Goal: Book appointment/travel/reservation

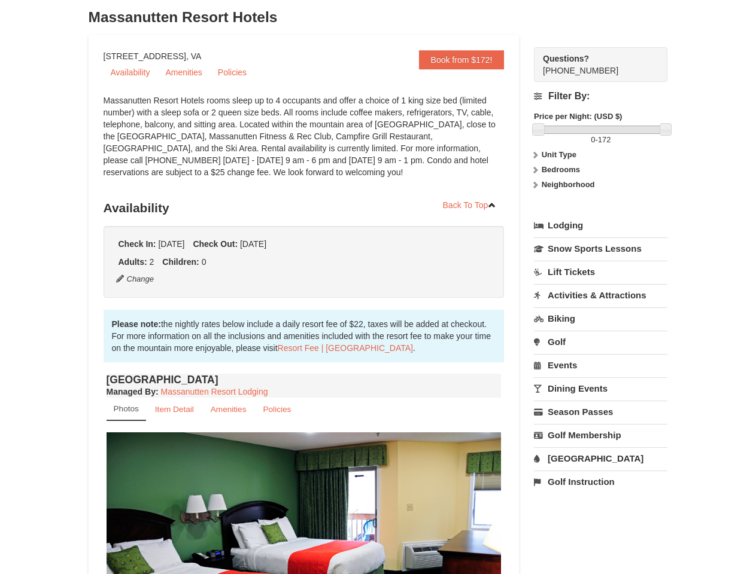
scroll to position [69, 0]
click at [377, 287] on div "Check In: [DATE] Check Out: [DATE] Adults: 2 Children: 0 Change" at bounding box center [303, 263] width 401 height 72
click at [135, 280] on button "Change" at bounding box center [134, 279] width 39 height 13
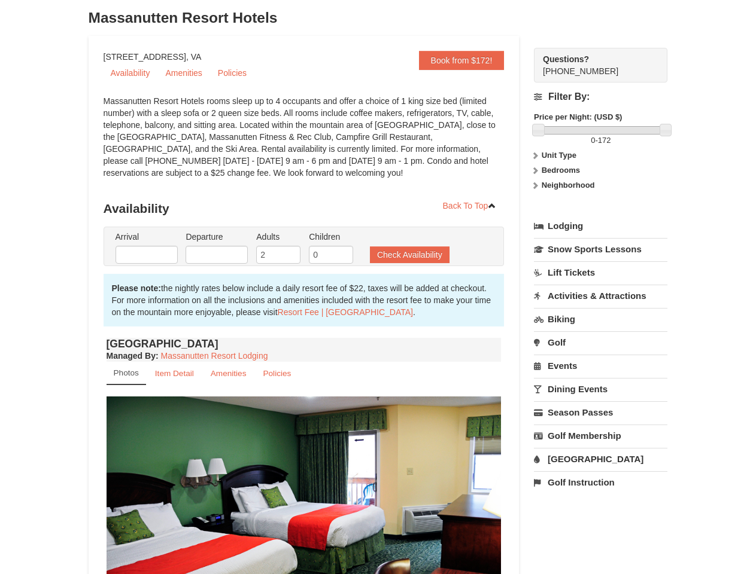
click at [304, 504] on img at bounding box center [303, 505] width 395 height 216
type input "[DATE]"
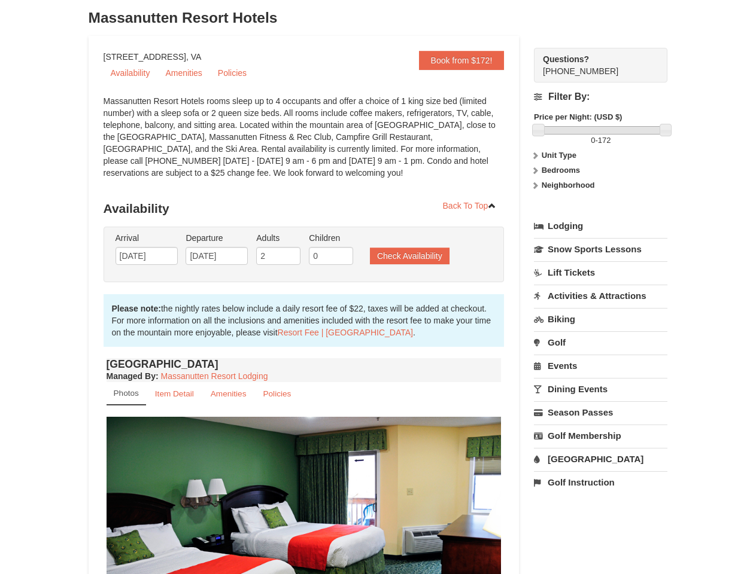
click at [377, 504] on img at bounding box center [303, 525] width 395 height 216
click at [600, 117] on strong "Price per Night: (USD $)" at bounding box center [578, 116] width 88 height 9
click at [601, 130] on div at bounding box center [601, 130] width 128 height 8
click at [538, 130] on div at bounding box center [601, 130] width 128 height 8
click at [665, 130] on link at bounding box center [665, 130] width 12 height 12
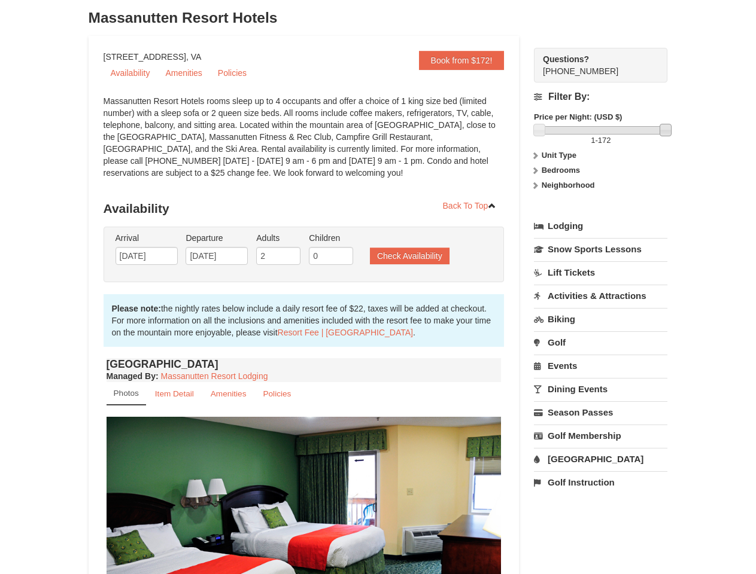
click at [600, 141] on span "172" at bounding box center [604, 140] width 13 height 9
click at [600, 156] on label "Unit Type" at bounding box center [600, 156] width 133 height 12
